Goal: Find specific page/section: Find specific page/section

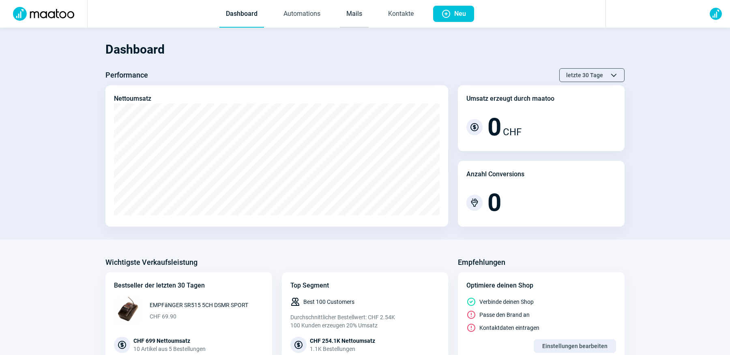
click at [357, 19] on link "Mails" at bounding box center [354, 14] width 29 height 27
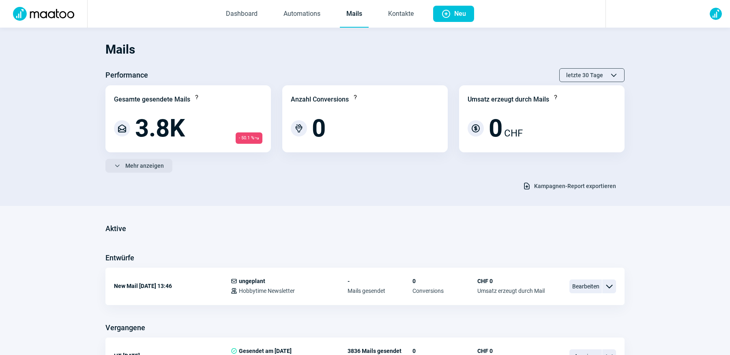
click at [142, 166] on span "Mehr anzeigen" at bounding box center [144, 165] width 39 height 13
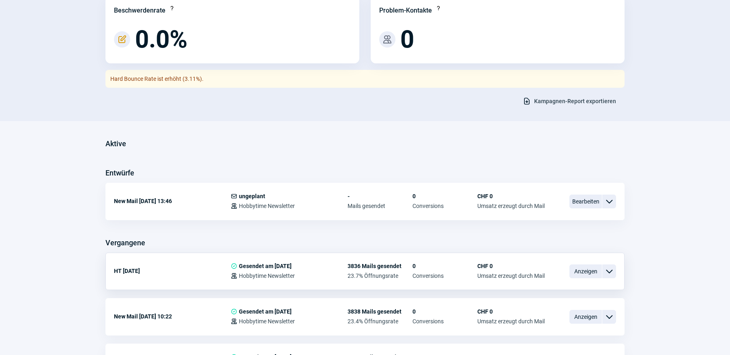
scroll to position [277, 0]
click at [580, 271] on span "Anzeigen" at bounding box center [586, 272] width 32 height 14
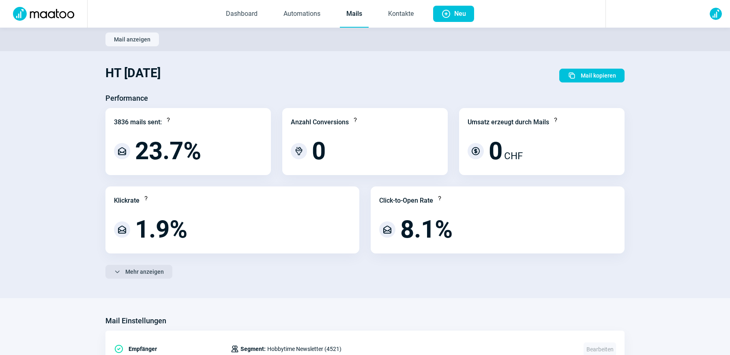
click at [164, 271] on button "ChevronDown icon Mehr anzeigen" at bounding box center [139, 272] width 67 height 14
